Goal: Information Seeking & Learning: Stay updated

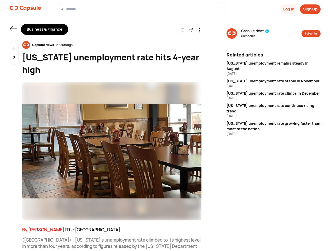
click at [288, 9] on button "Log In" at bounding box center [288, 9] width 17 height 10
click at [310, 9] on button "Sign Up" at bounding box center [310, 9] width 21 height 10
click at [13, 29] on icon at bounding box center [13, 28] width 7 height 5
click at [182, 30] on icon at bounding box center [182, 30] width 4 height 4
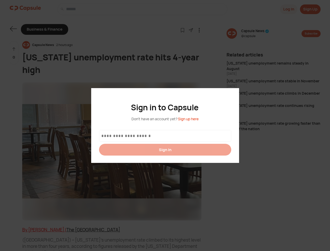
click at [191, 30] on div at bounding box center [165, 125] width 330 height 251
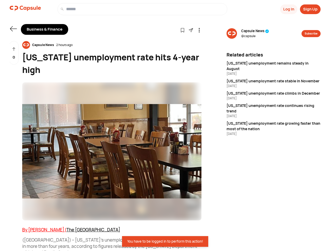
click at [199, 30] on icon at bounding box center [199, 30] width 4 height 4
click at [112, 45] on div "Capsule News 2 hours ago" at bounding box center [111, 45] width 179 height 8
click at [112, 139] on img at bounding box center [111, 151] width 179 height 138
click at [14, 53] on div "0" at bounding box center [13, 53] width 9 height 24
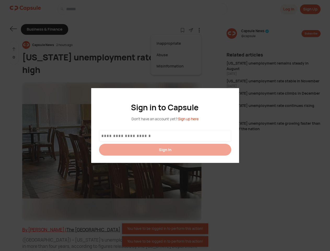
click at [255, 33] on div at bounding box center [165, 125] width 330 height 251
